Goal: Task Accomplishment & Management: Manage account settings

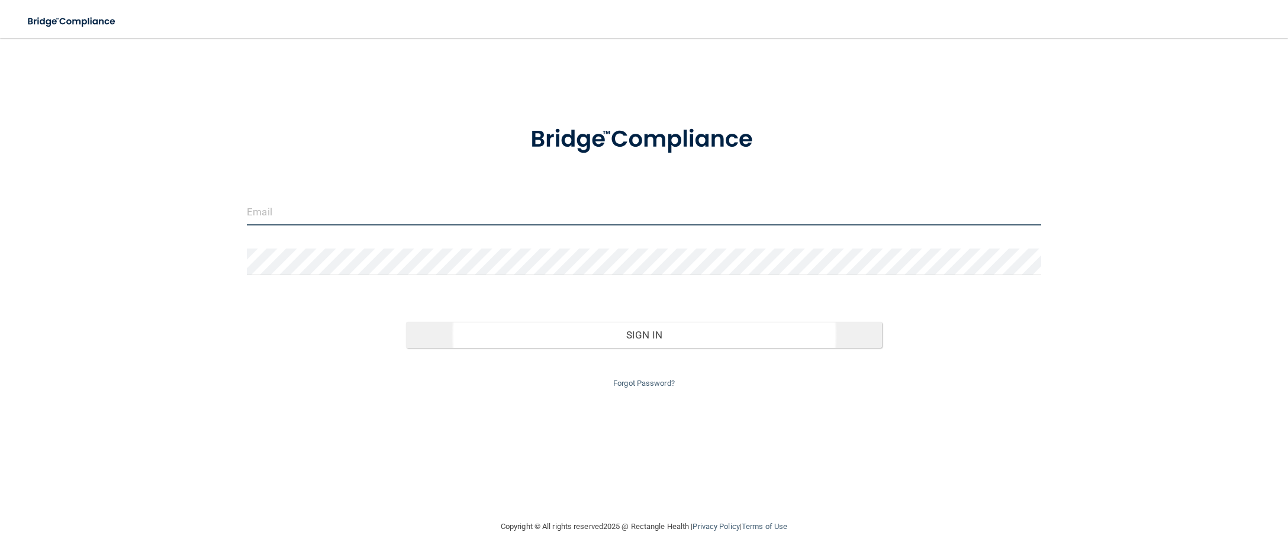
type input "[EMAIL_ADDRESS][DOMAIN_NAME]"
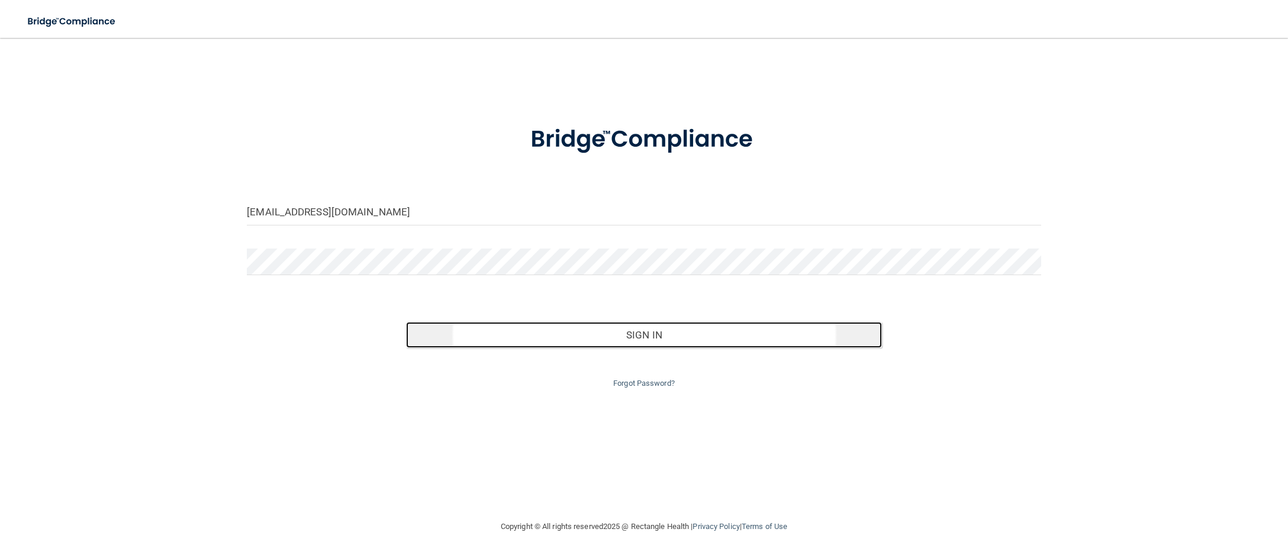
click at [627, 333] on button "Sign In" at bounding box center [644, 335] width 476 height 26
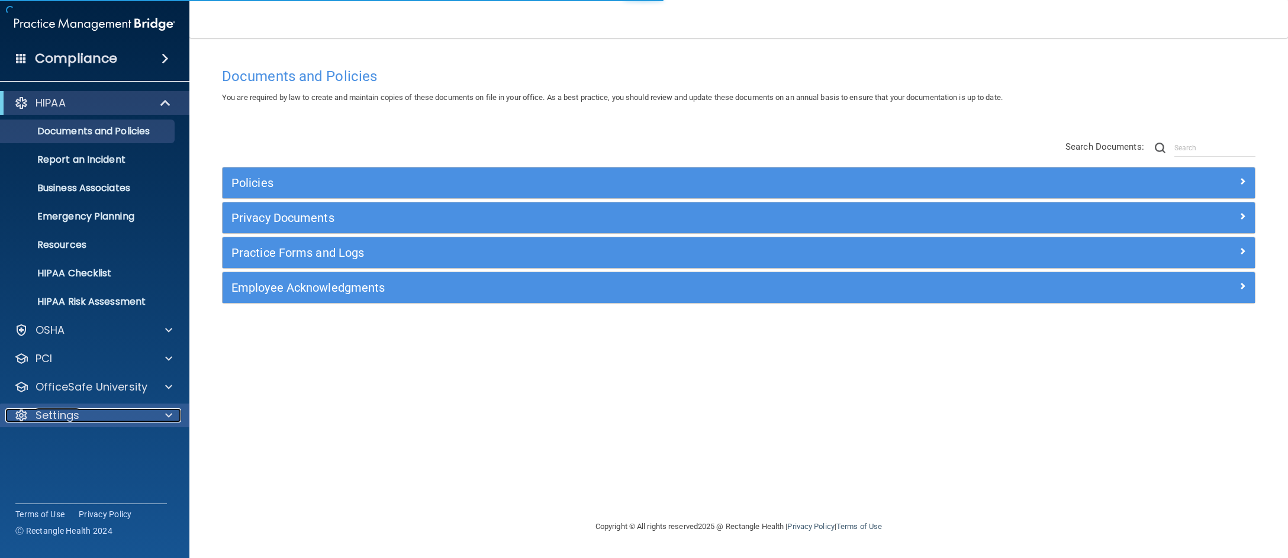
click at [79, 414] on div "Settings" at bounding box center [78, 415] width 147 height 14
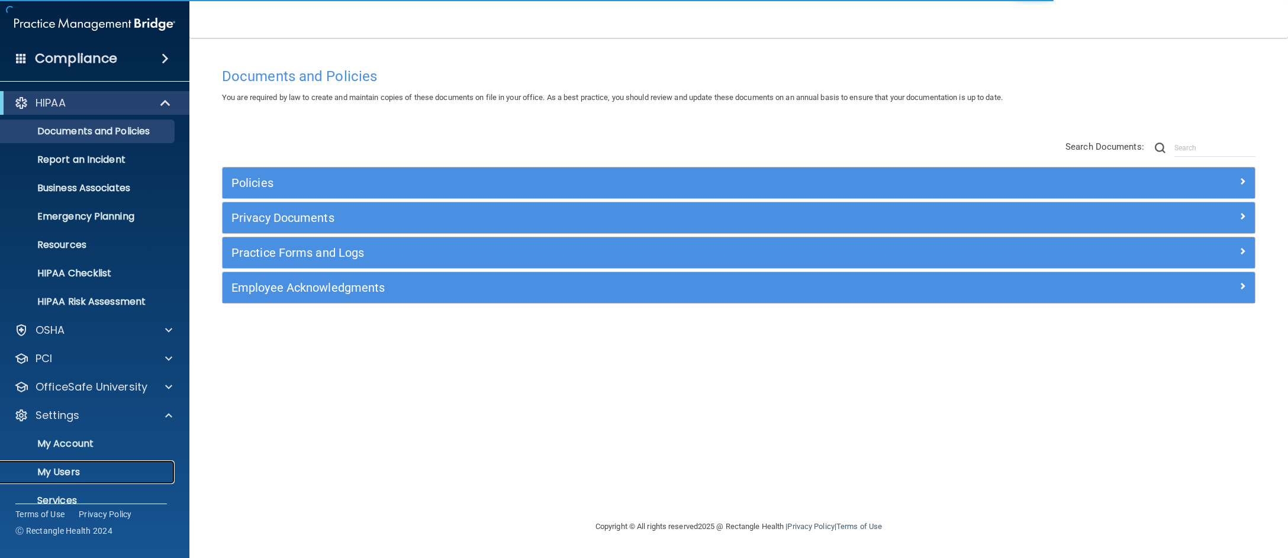
click at [80, 470] on p "My Users" at bounding box center [89, 472] width 162 height 12
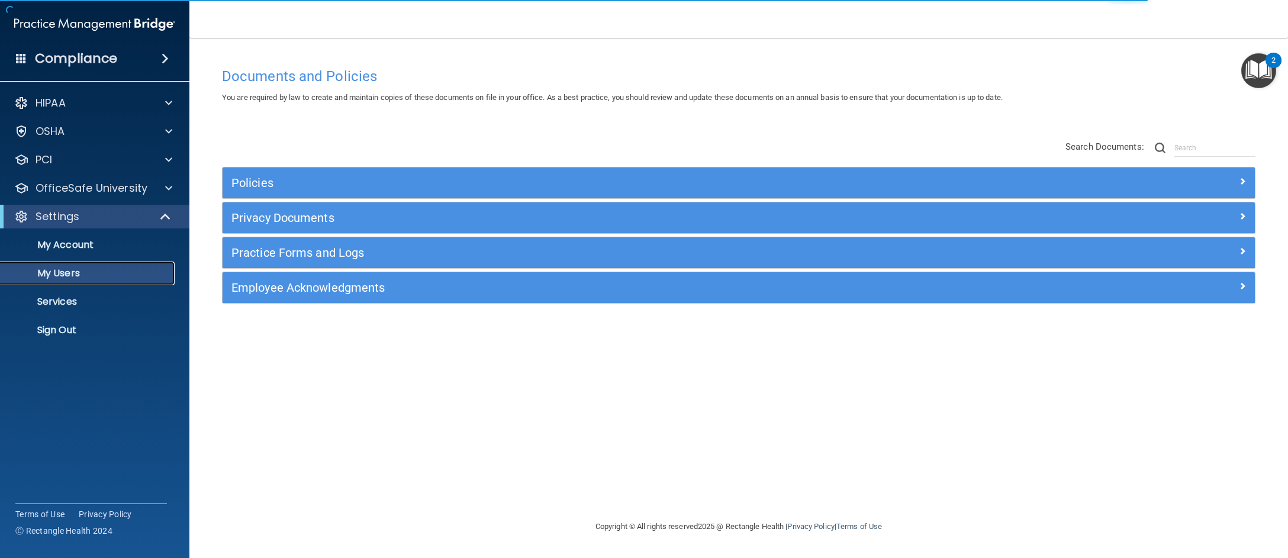
select select "20"
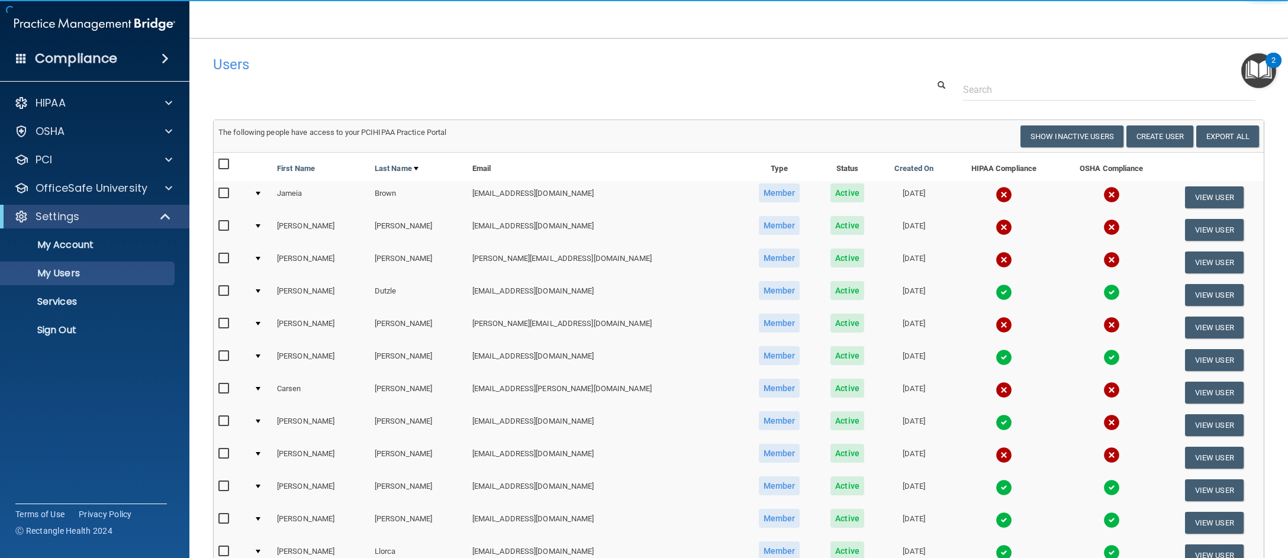
click at [226, 193] on input "checkbox" at bounding box center [225, 193] width 14 height 9
checkbox input "true"
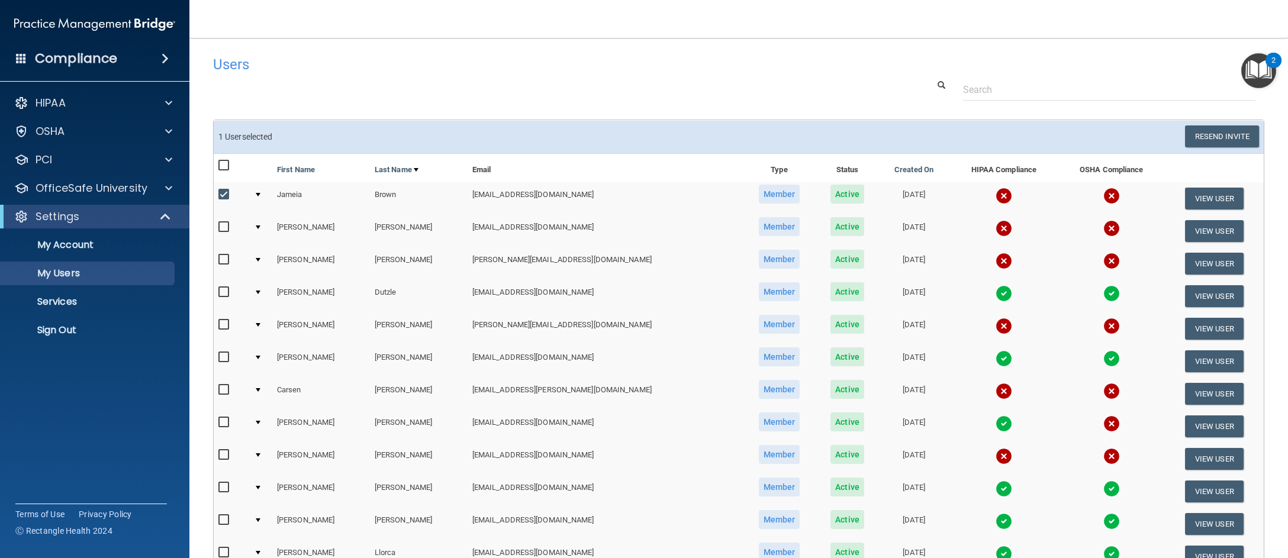
click at [227, 230] on input "checkbox" at bounding box center [225, 227] width 14 height 9
checkbox input "true"
click at [227, 262] on input "checkbox" at bounding box center [225, 259] width 14 height 9
checkbox input "true"
click at [221, 325] on input "checkbox" at bounding box center [225, 324] width 14 height 9
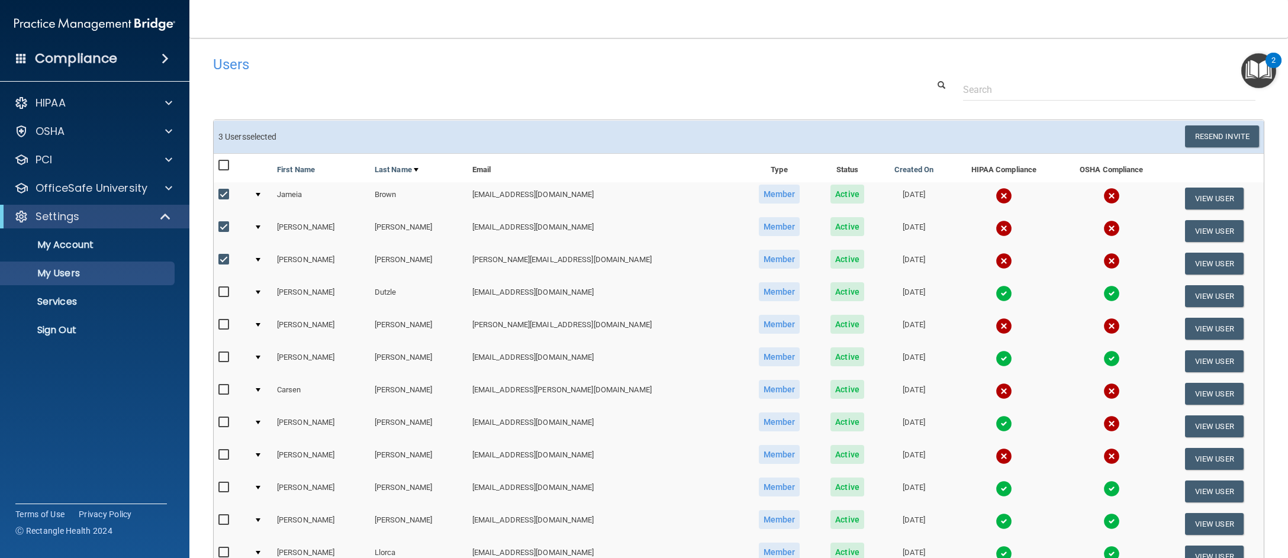
checkbox input "true"
click at [223, 392] on input "checkbox" at bounding box center [225, 389] width 14 height 9
checkbox input "true"
click at [1192, 135] on button "Resend Invite" at bounding box center [1222, 136] width 74 height 22
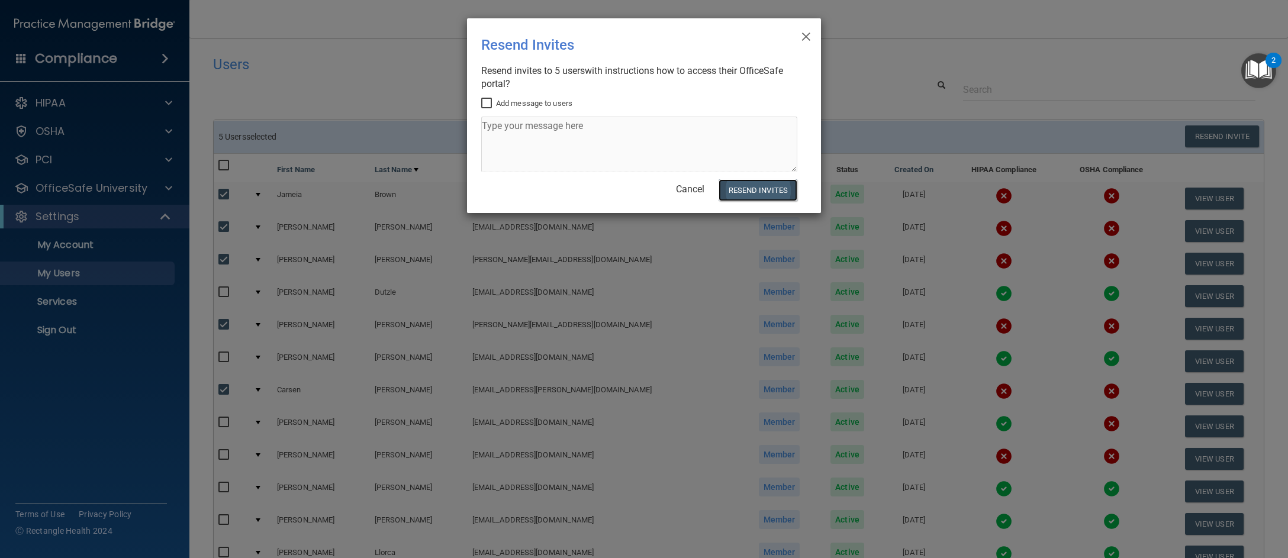
click at [761, 184] on button "Resend Invites" at bounding box center [757, 190] width 79 height 22
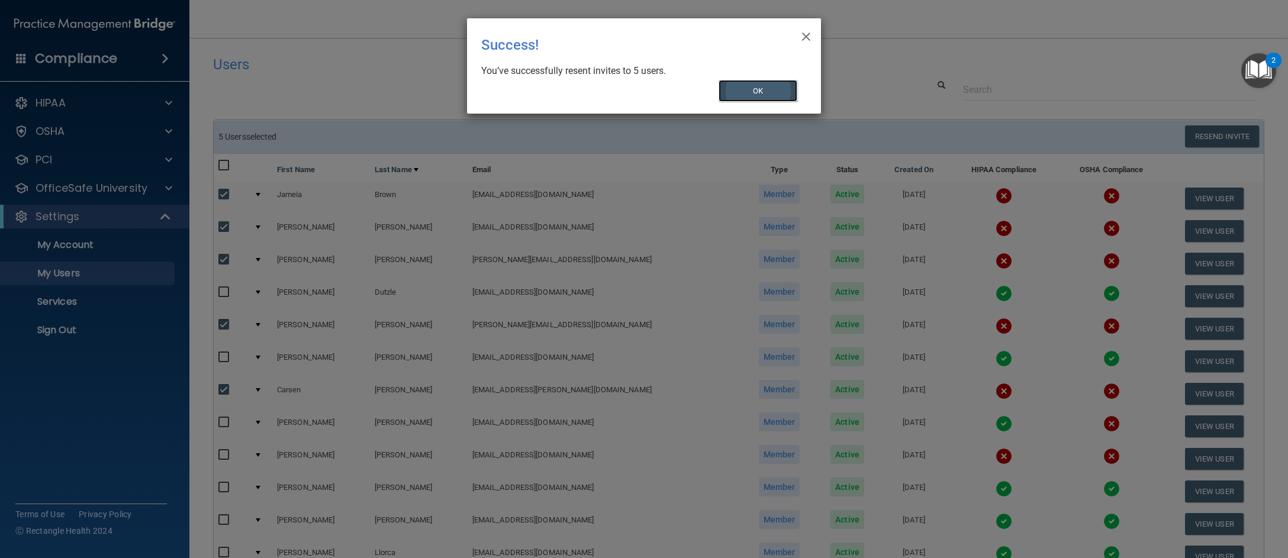
click at [776, 92] on button "OK" at bounding box center [757, 91] width 79 height 22
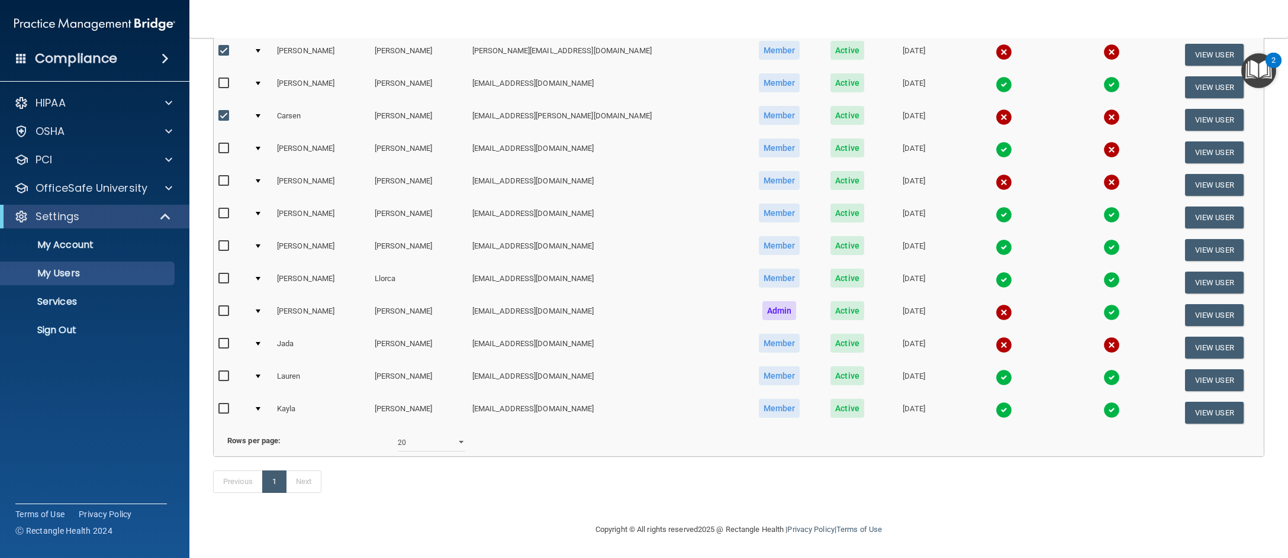
scroll to position [292, 0]
click at [260, 375] on div at bounding box center [258, 377] width 5 height 4
click at [225, 372] on input "checkbox" at bounding box center [225, 376] width 14 height 9
checkbox input "true"
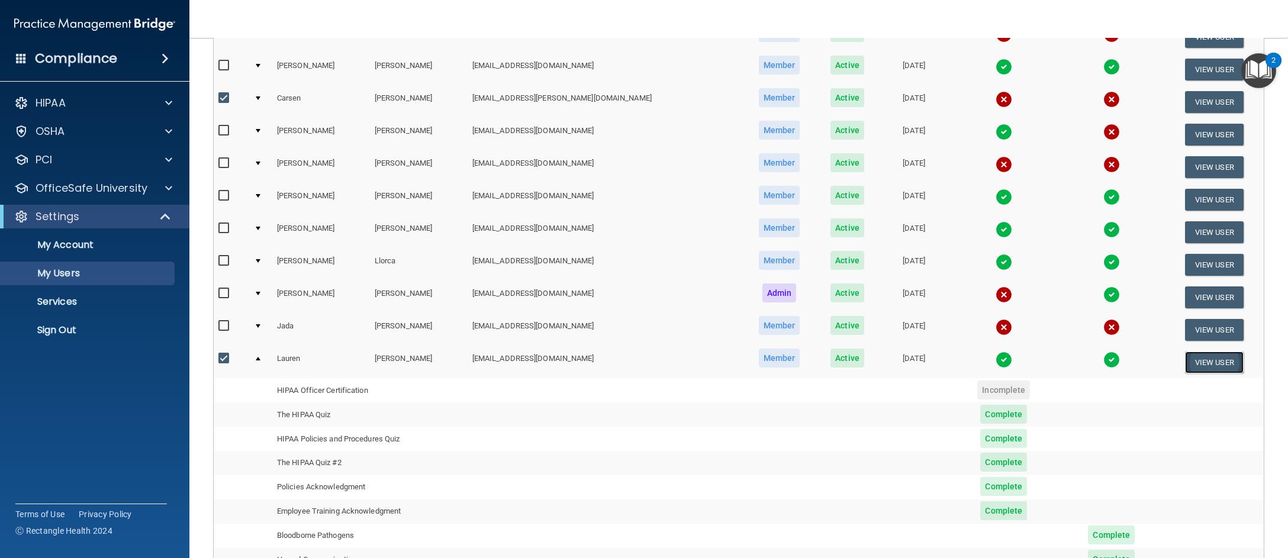
click at [1194, 360] on button "View User" at bounding box center [1214, 363] width 59 height 22
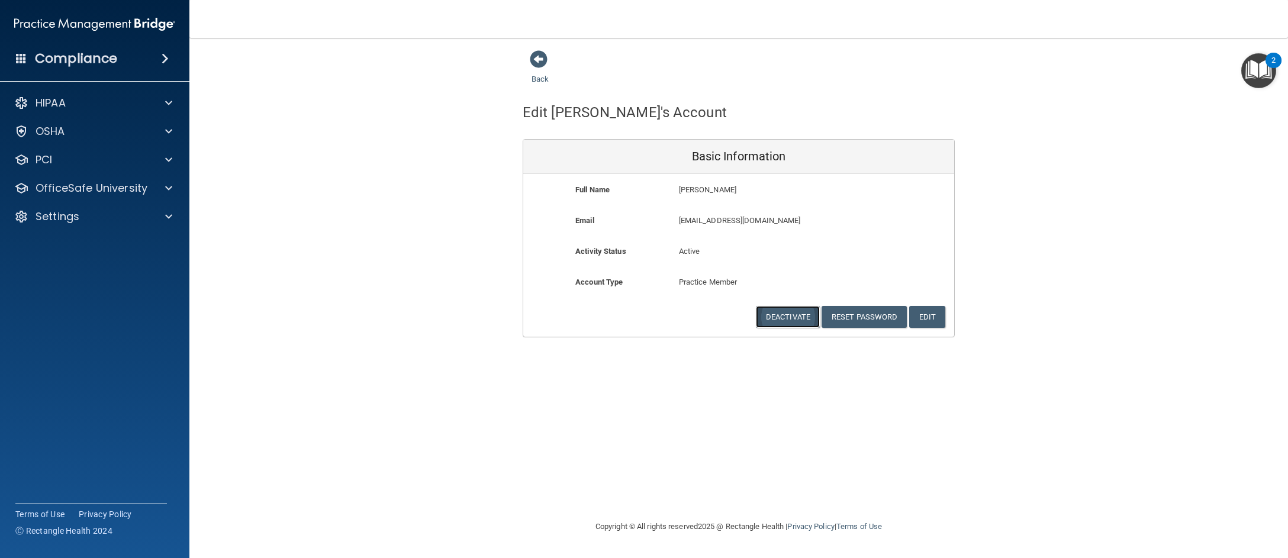
click at [789, 319] on button "Deactivate" at bounding box center [788, 317] width 64 height 22
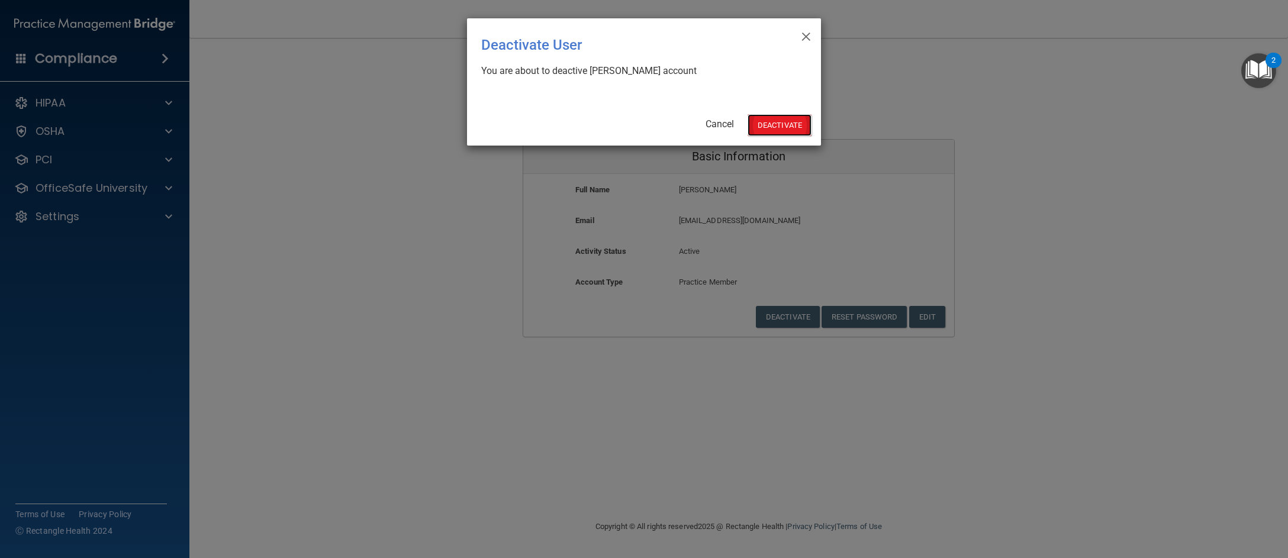
click at [787, 127] on button "Deactivate" at bounding box center [779, 125] width 64 height 22
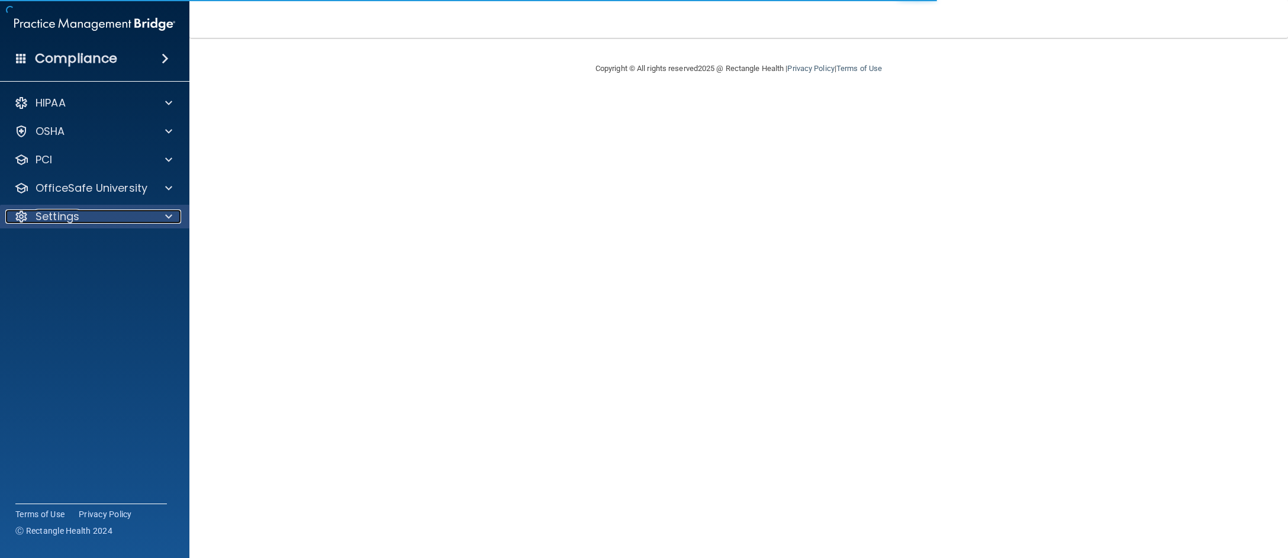
click at [80, 218] on div "Settings" at bounding box center [78, 216] width 147 height 14
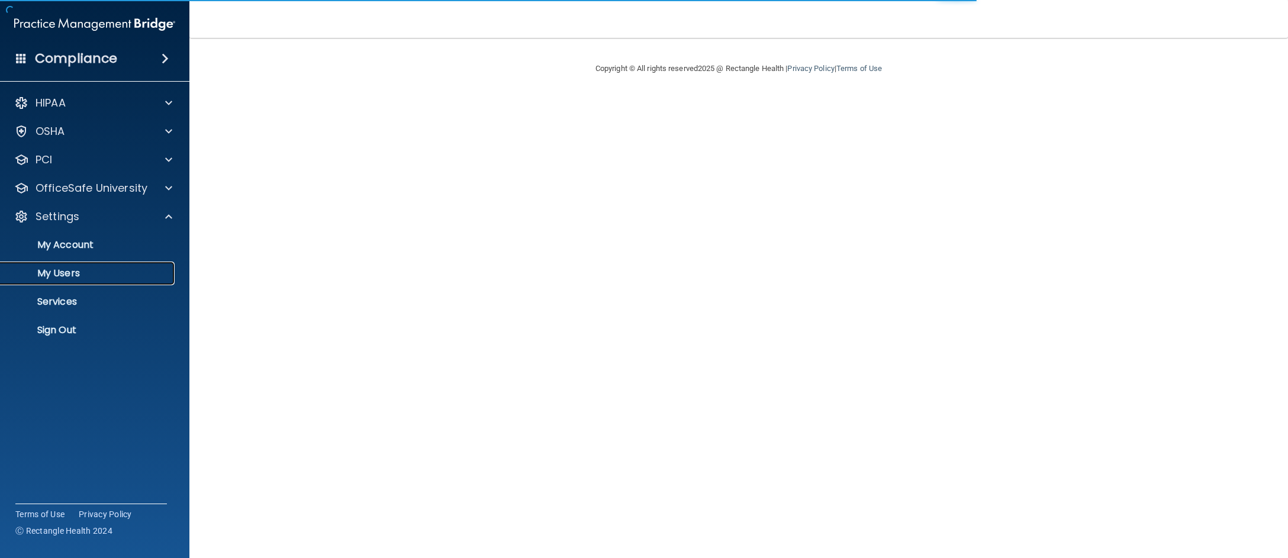
click at [70, 274] on p "My Users" at bounding box center [89, 273] width 162 height 12
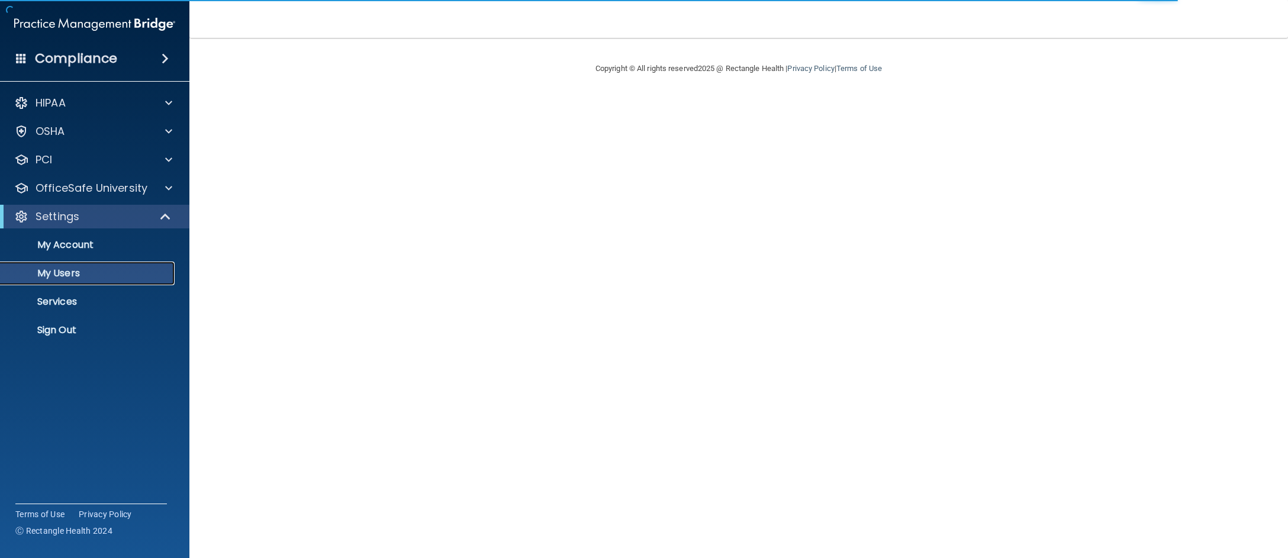
select select "20"
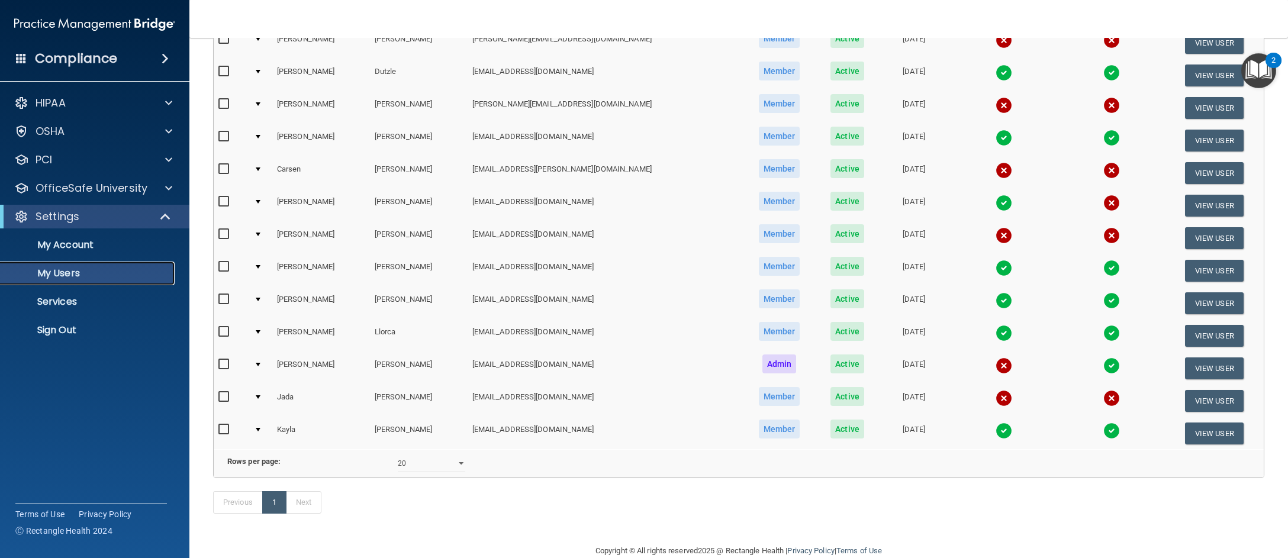
scroll to position [259, 0]
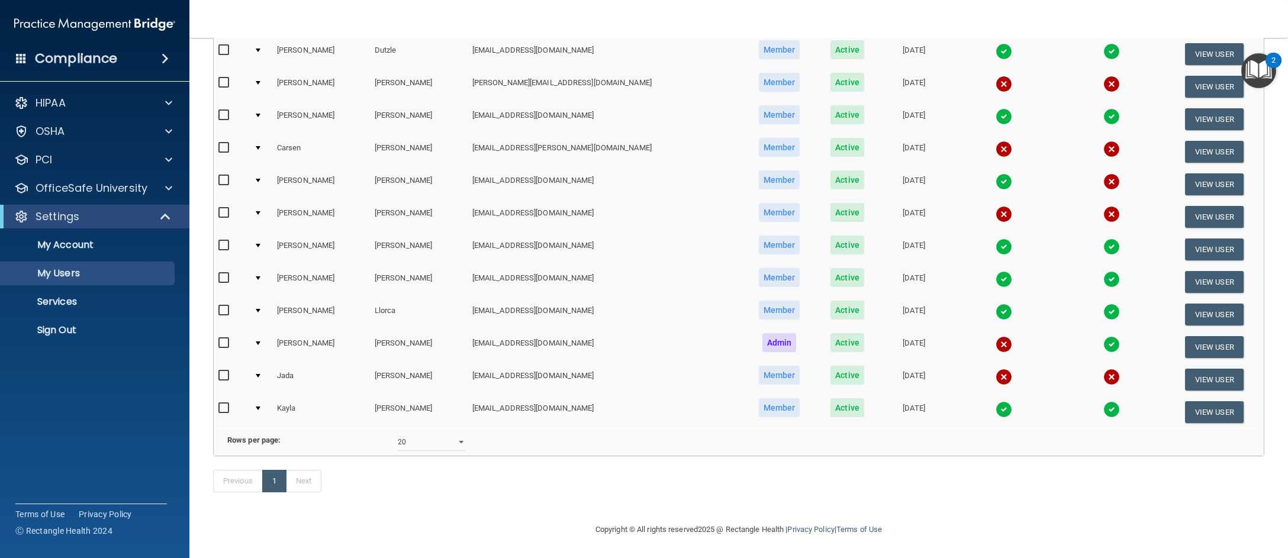
click at [225, 371] on input "checkbox" at bounding box center [225, 375] width 14 height 9
checkbox input "true"
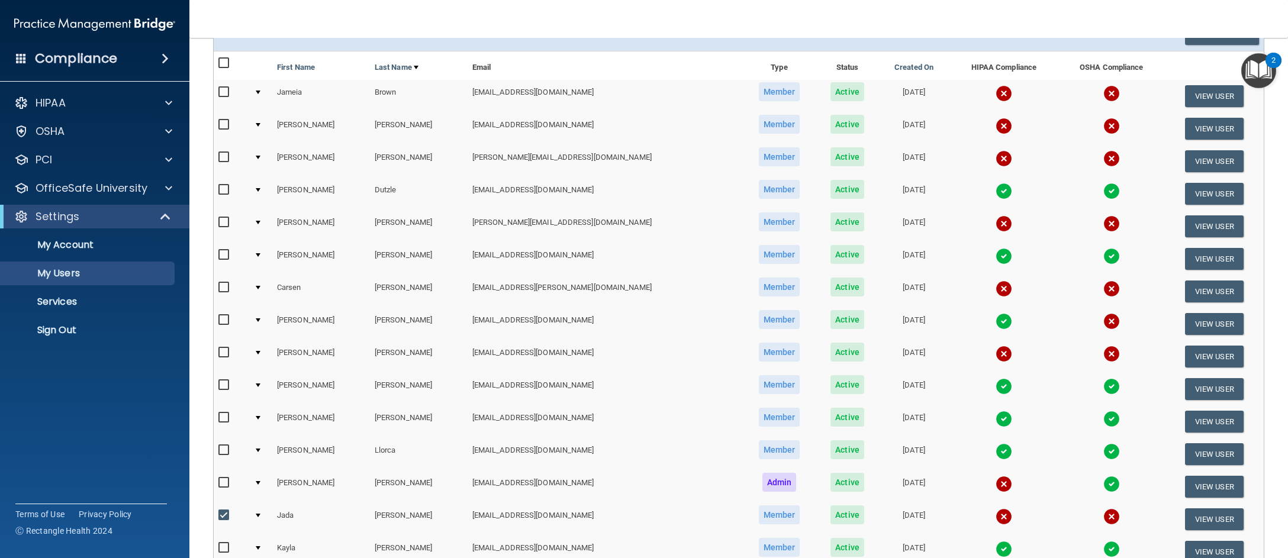
scroll to position [0, 0]
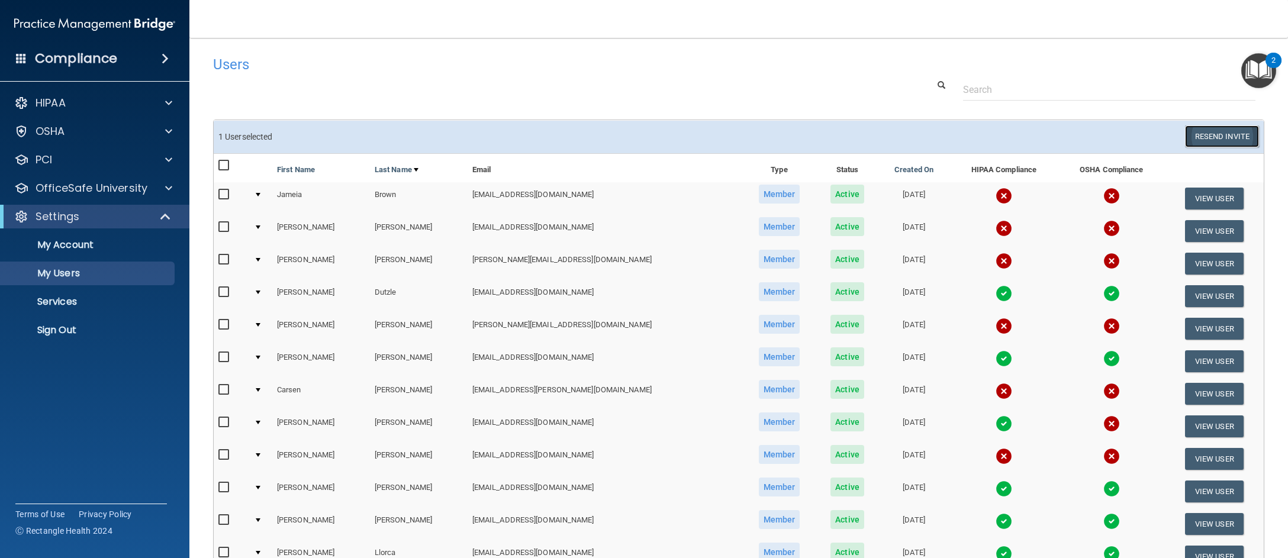
click at [1218, 138] on button "Resend Invite" at bounding box center [1222, 136] width 74 height 22
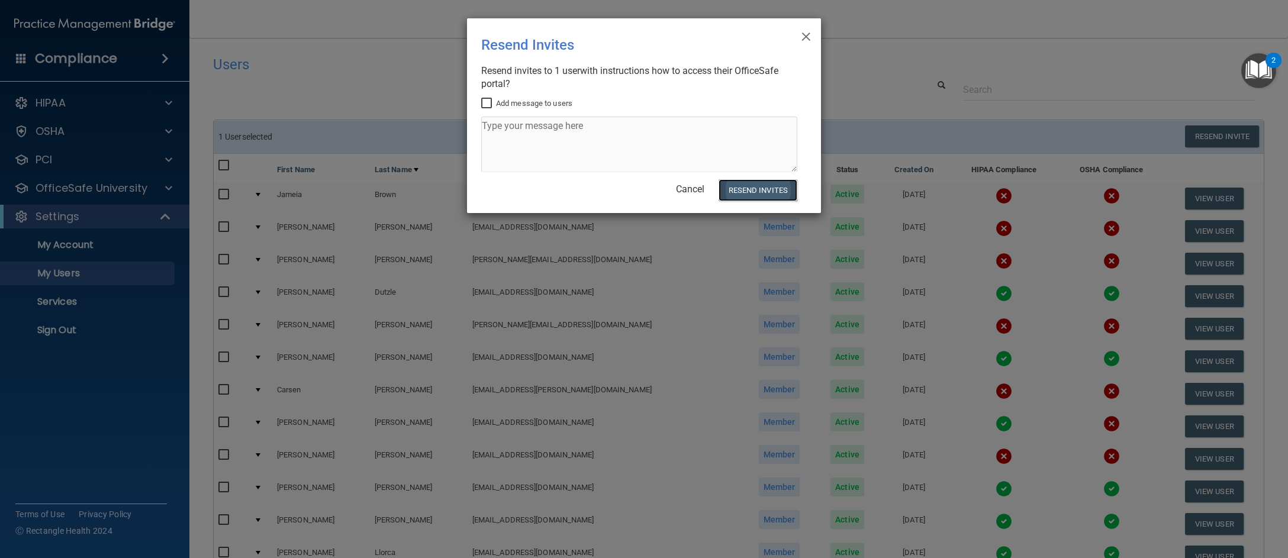
click at [769, 191] on button "Resend Invites" at bounding box center [757, 190] width 79 height 22
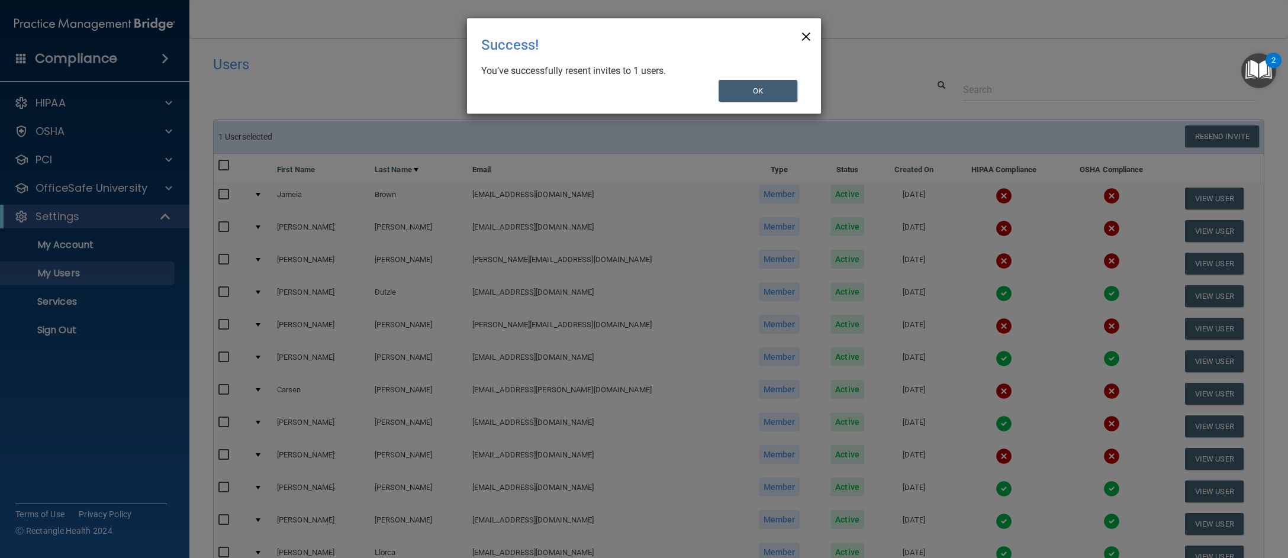
click at [808, 34] on span "×" at bounding box center [806, 35] width 11 height 24
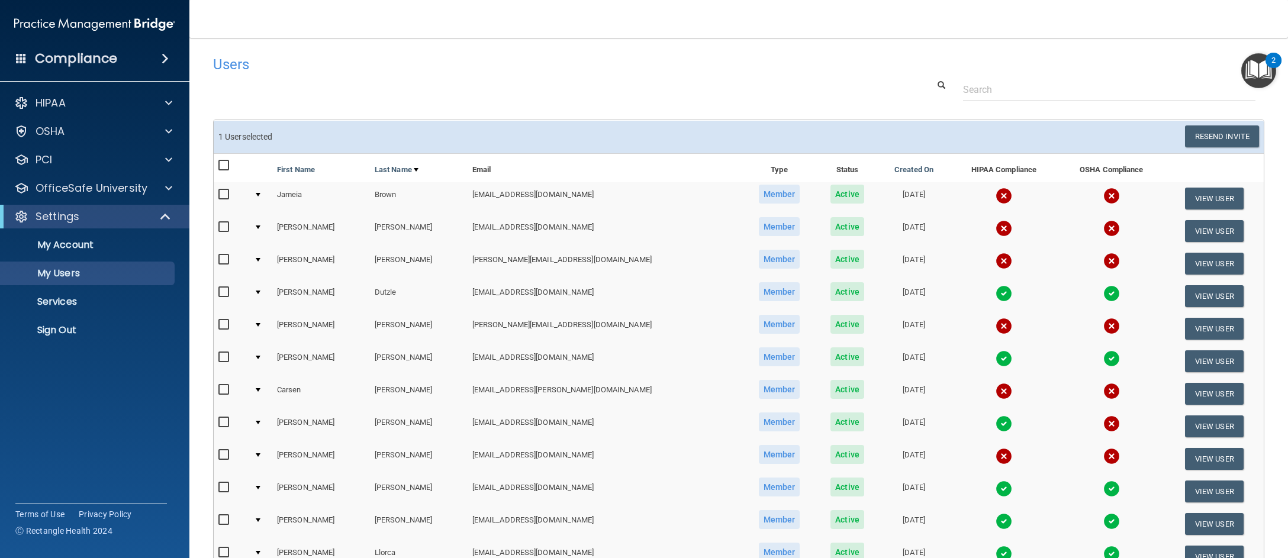
click at [691, 62] on h4 "Users" at bounding box center [516, 64] width 606 height 15
